Goal: Transaction & Acquisition: Purchase product/service

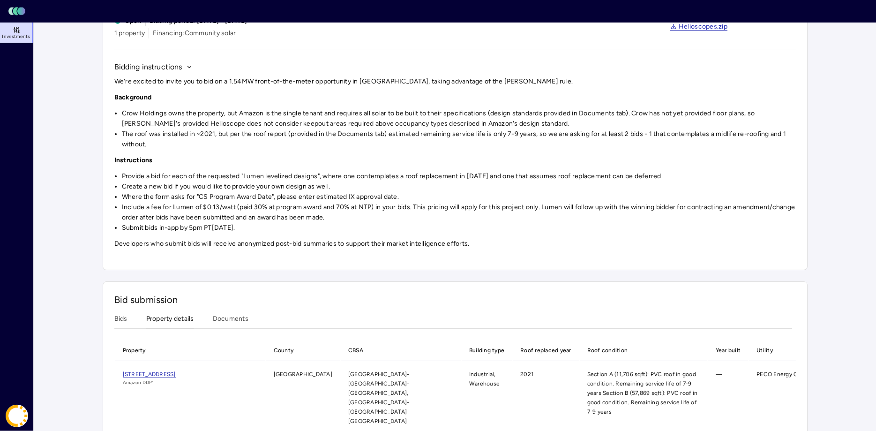
scroll to position [76, 0]
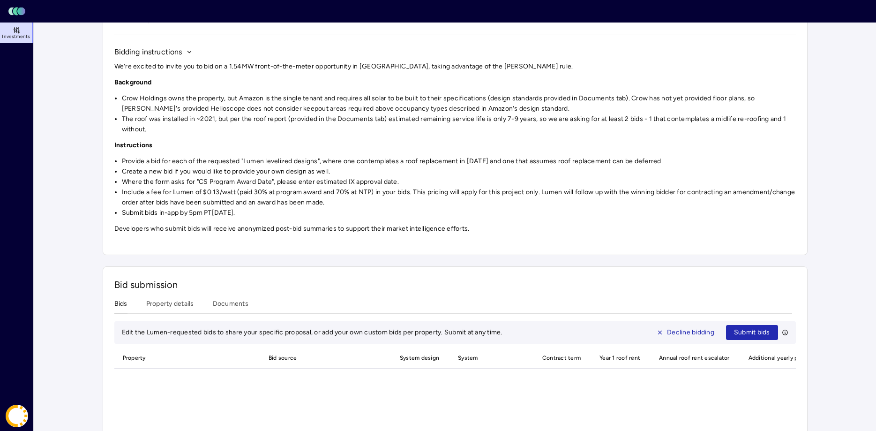
click at [120, 309] on button "Bids" at bounding box center [120, 306] width 13 height 15
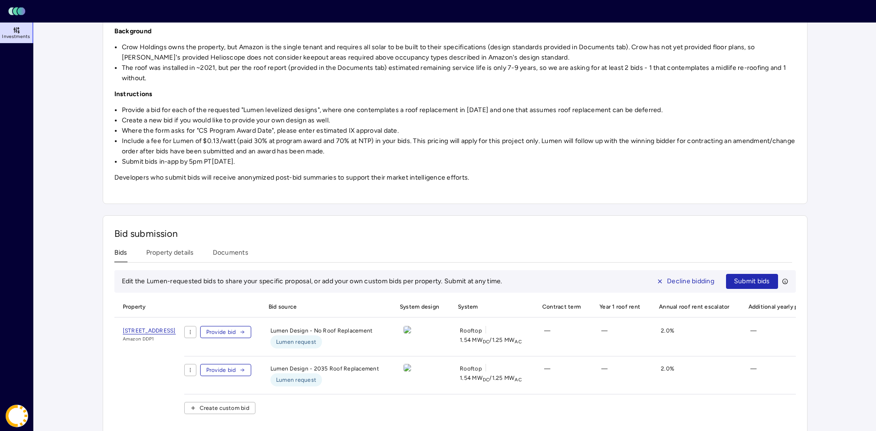
scroll to position [142, 0]
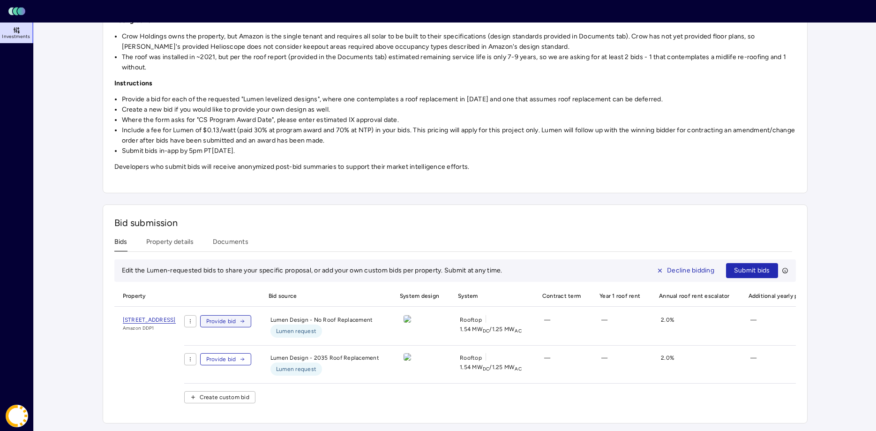
click at [236, 320] on span "Provide bid" at bounding box center [221, 320] width 30 height 9
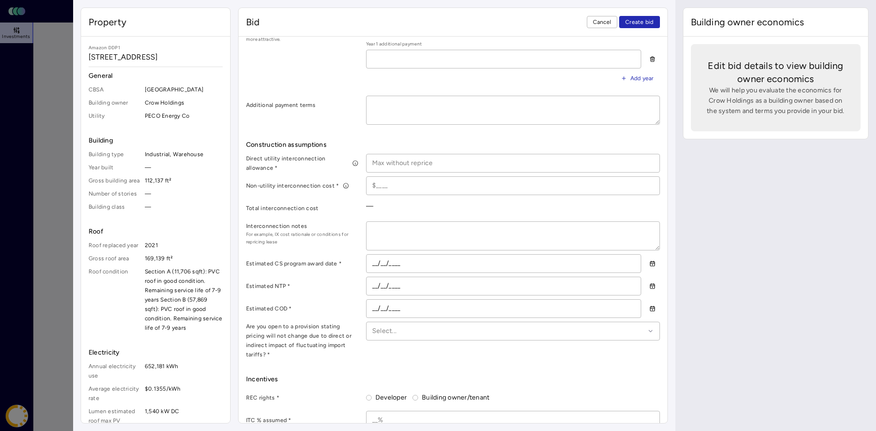
click at [603, 25] on span "Cancel" at bounding box center [602, 21] width 19 height 9
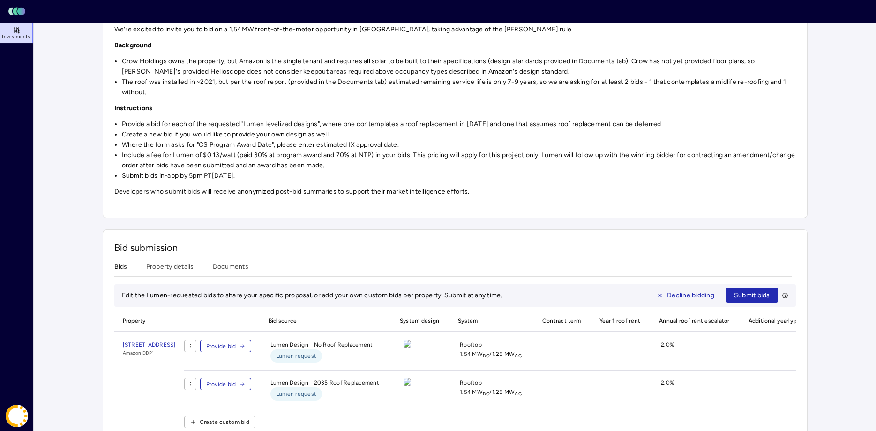
scroll to position [94, 0]
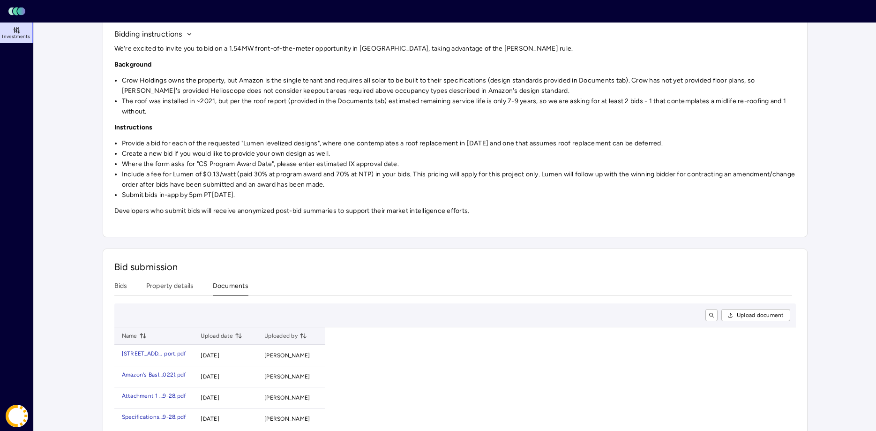
click at [224, 291] on button "Documents" at bounding box center [231, 288] width 36 height 15
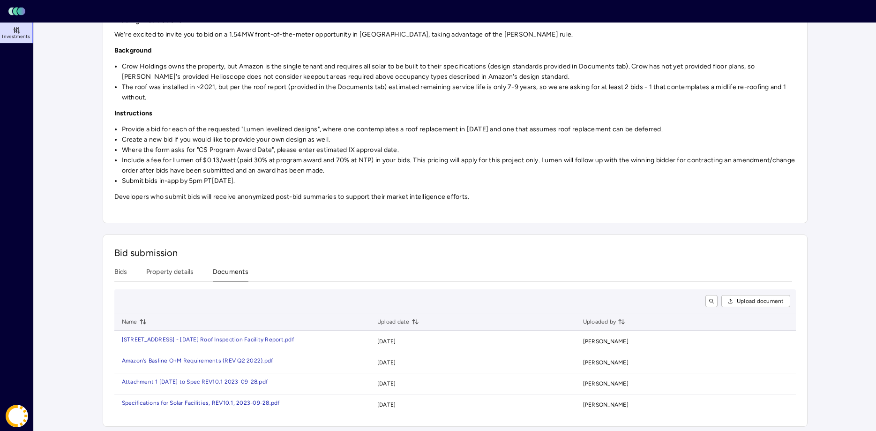
scroll to position [113, 0]
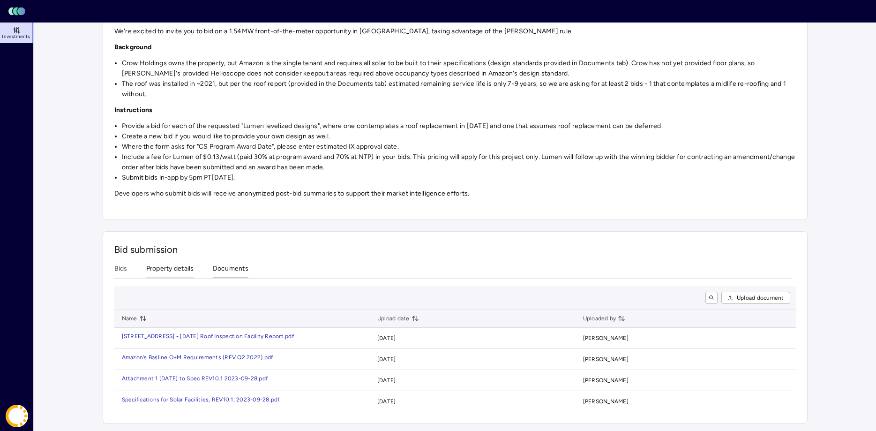
scroll to position [76, 0]
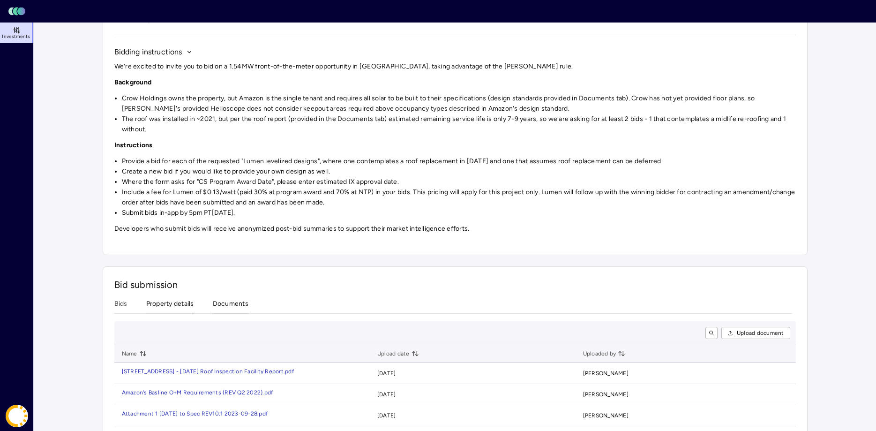
click at [172, 269] on div "Bid submission Bids Property details Documents Upload document Name Upload date…" at bounding box center [455, 362] width 705 height 192
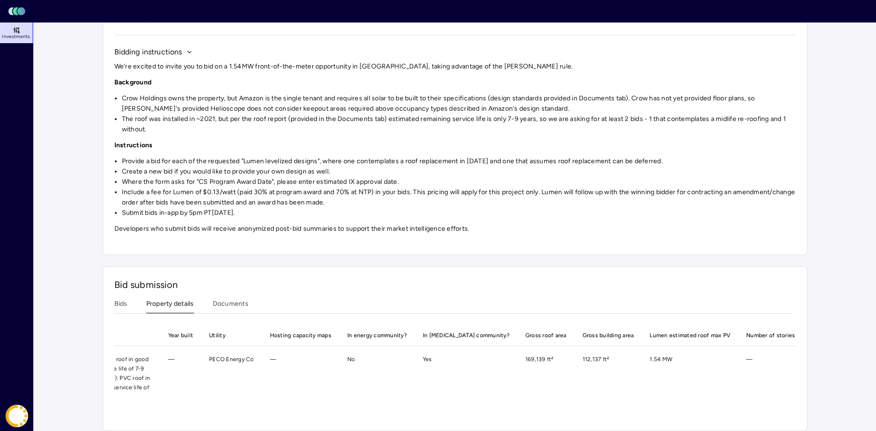
scroll to position [0, 572]
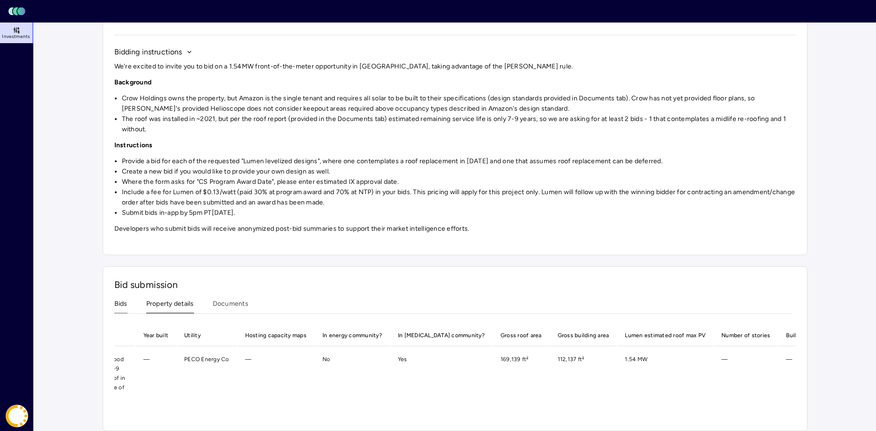
click at [123, 309] on button "Bids" at bounding box center [120, 306] width 13 height 15
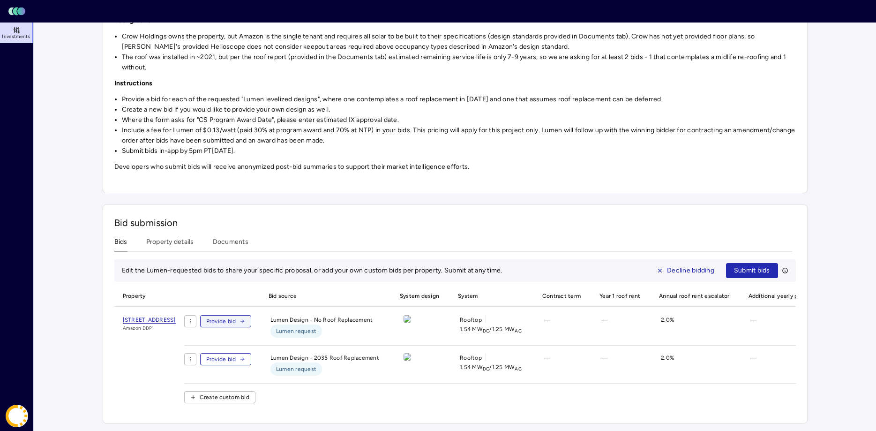
click at [236, 322] on span "Provide bid" at bounding box center [221, 320] width 30 height 9
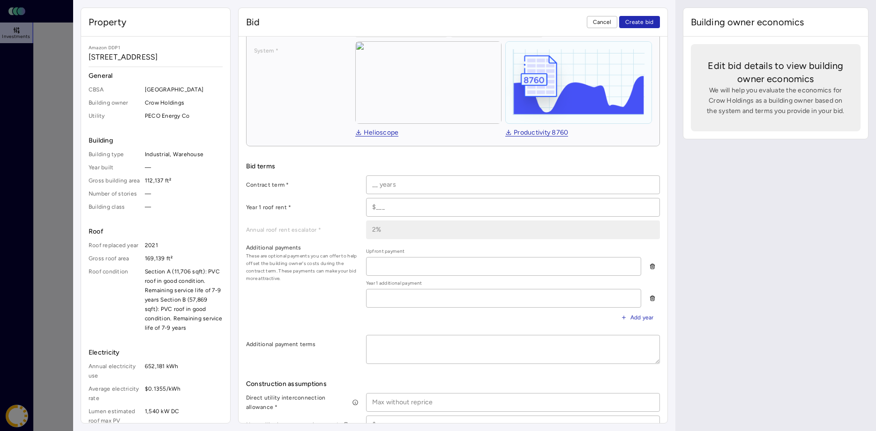
scroll to position [287, 0]
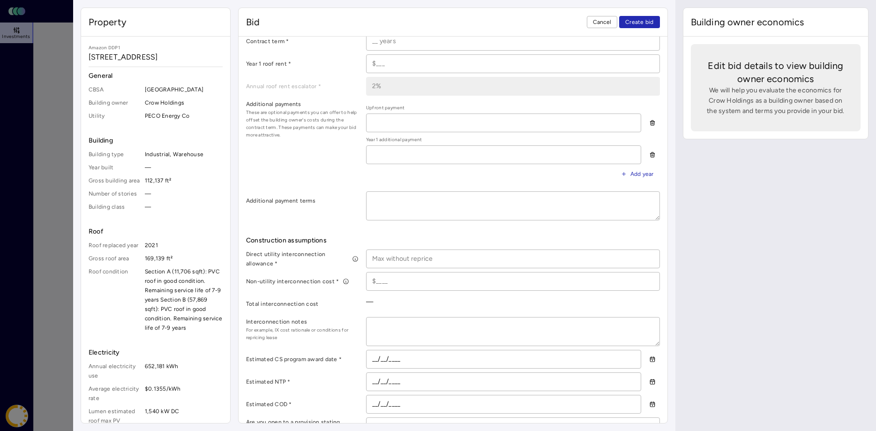
drag, startPoint x: 603, startPoint y: 22, endPoint x: 600, endPoint y: 33, distance: 11.6
click at [603, 23] on span "Cancel" at bounding box center [602, 21] width 19 height 9
